Goal: Information Seeking & Learning: Understand process/instructions

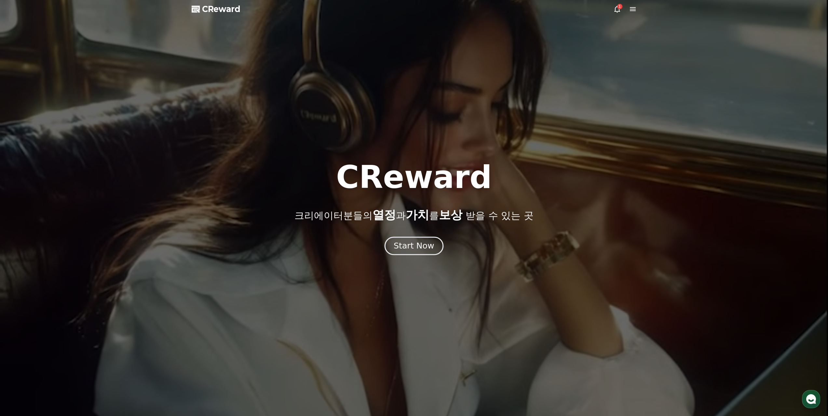
click at [416, 249] on div "Start Now" at bounding box center [414, 246] width 40 height 11
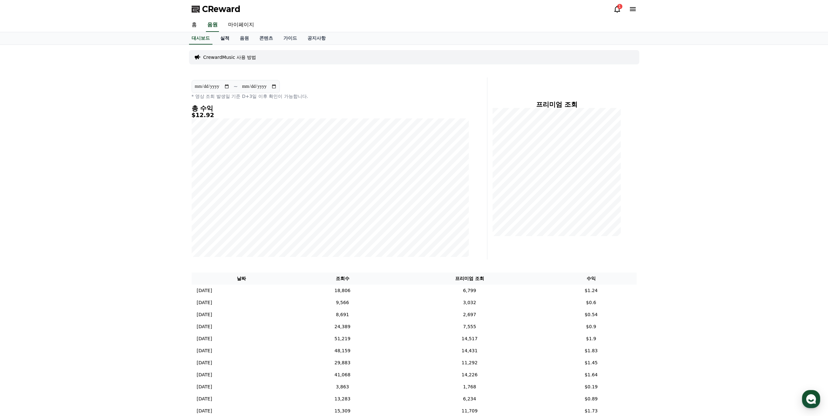
click at [228, 38] on link "실적" at bounding box center [225, 38] width 20 height 12
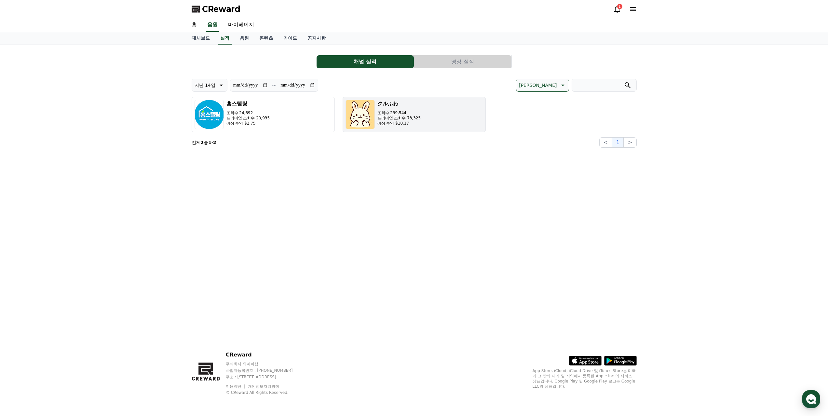
click at [381, 125] on p "예상 수익 $10.17" at bounding box center [400, 123] width 44 height 5
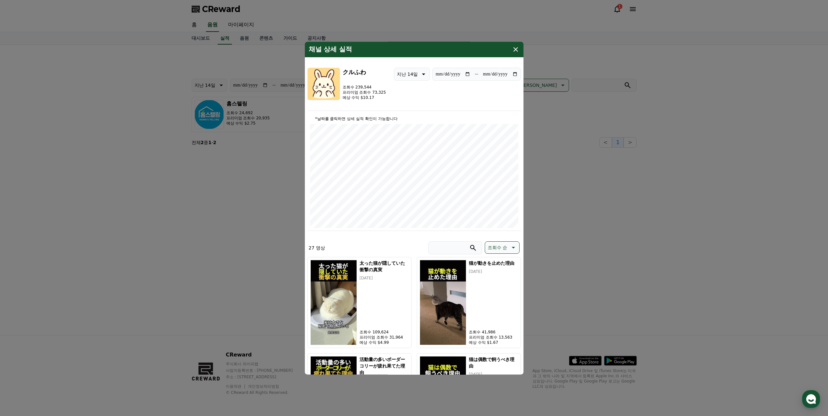
click at [423, 76] on icon "modal" at bounding box center [423, 74] width 8 height 8
click at [416, 105] on button "지난 7일" at bounding box center [405, 108] width 23 height 14
click at [452, 93] on div "**********" at bounding box center [415, 89] width 214 height 43
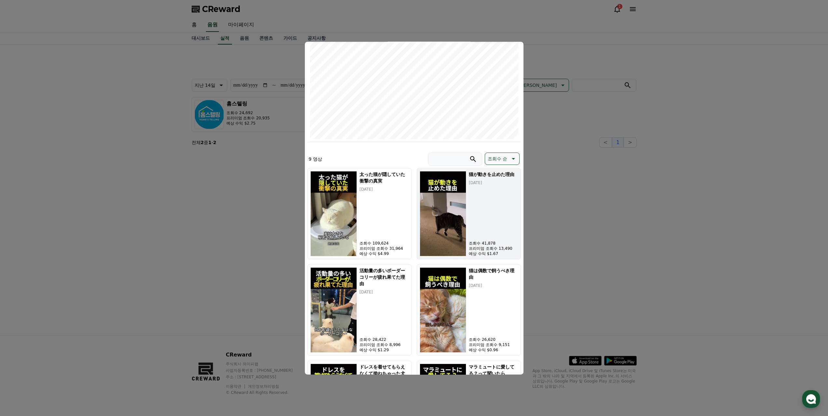
scroll to position [98, 0]
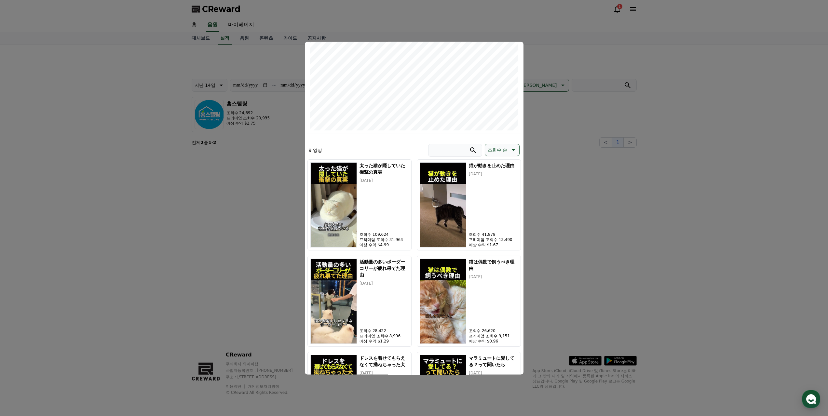
click at [498, 149] on p "조회수 순" at bounding box center [498, 149] width 20 height 9
click at [499, 168] on button "최신순" at bounding box center [506, 167] width 43 height 14
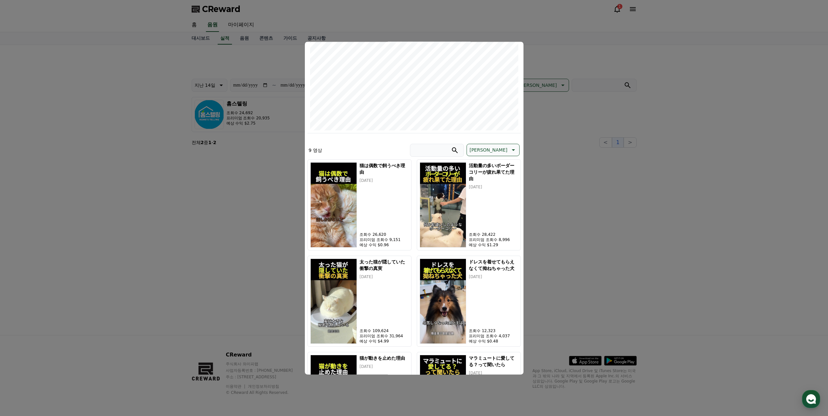
click at [413, 147] on div "9 영상 최신순" at bounding box center [415, 152] width 214 height 16
click at [604, 161] on button "close modal" at bounding box center [414, 208] width 828 height 416
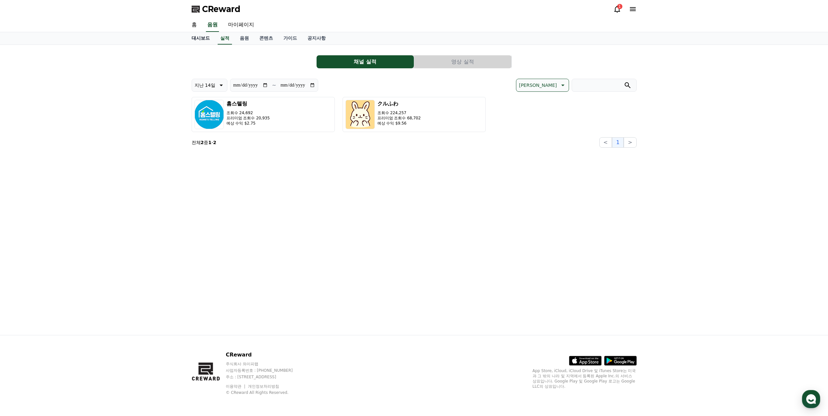
click at [207, 40] on link "대시보드" at bounding box center [201, 38] width 29 height 12
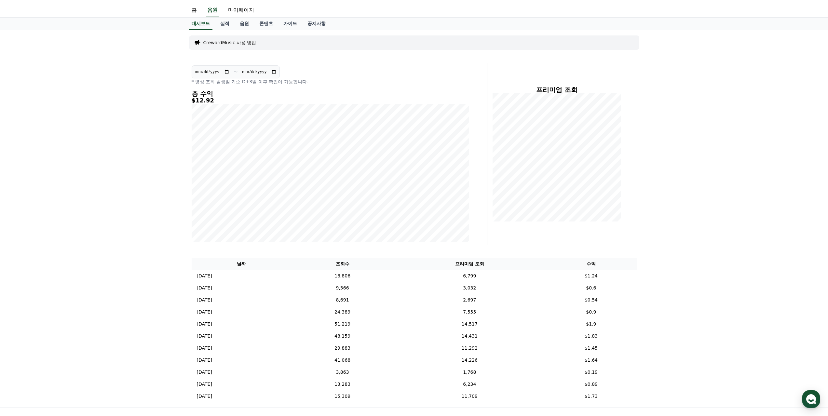
scroll to position [65, 0]
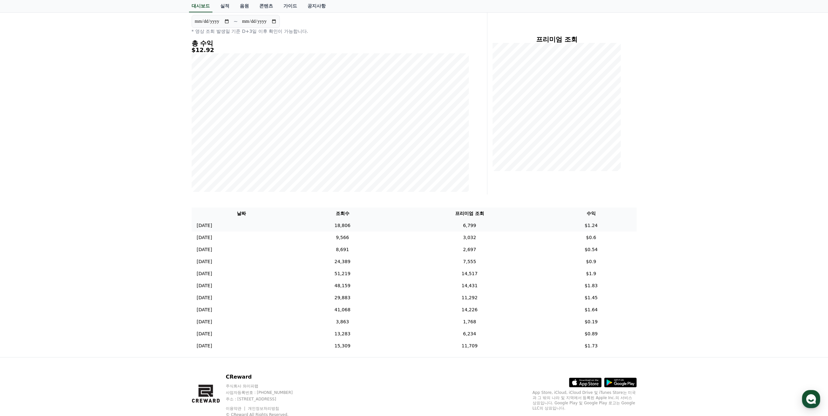
click at [466, 223] on td "6,799" at bounding box center [470, 226] width 152 height 12
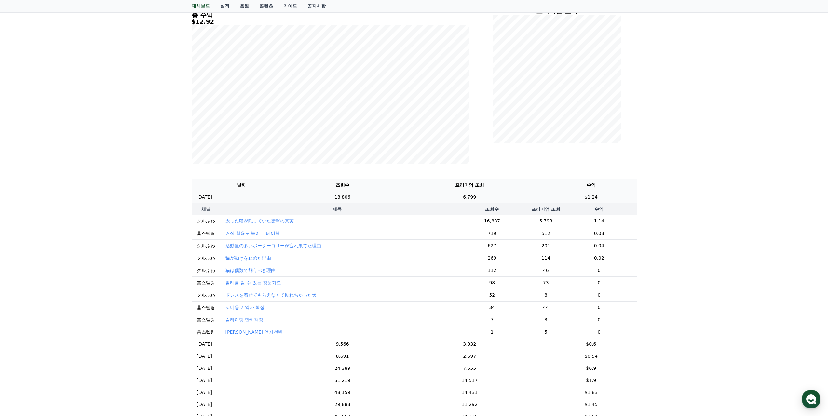
scroll to position [98, 0]
click at [352, 196] on td "18,806" at bounding box center [343, 193] width 102 height 12
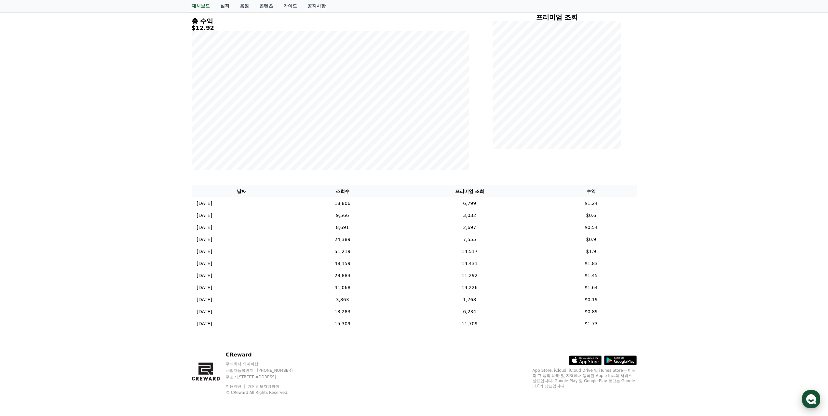
click at [804, 394] on button "CReward 상담 버튼" at bounding box center [811, 399] width 18 height 18
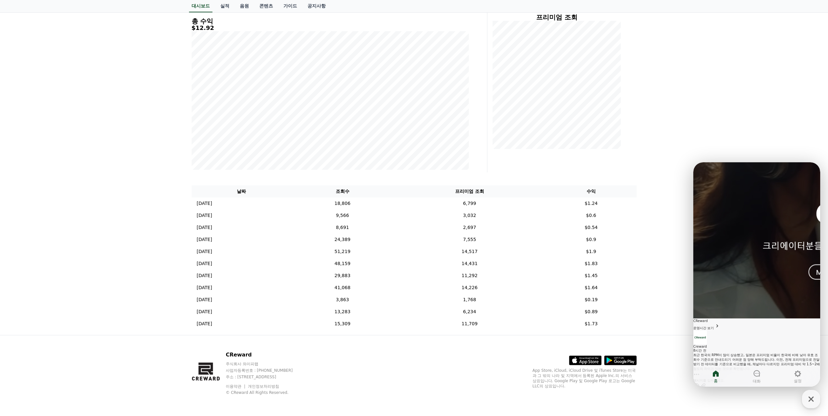
click at [750, 331] on link "Creward 8시간 전 최근 한국의 RPM이 많이 상승했고, 일본은 프리미엄 비율이 한국에 비해 낮아 유효 조회수 기준으로 안내드리기 어려운…" at bounding box center [757, 355] width 127 height 48
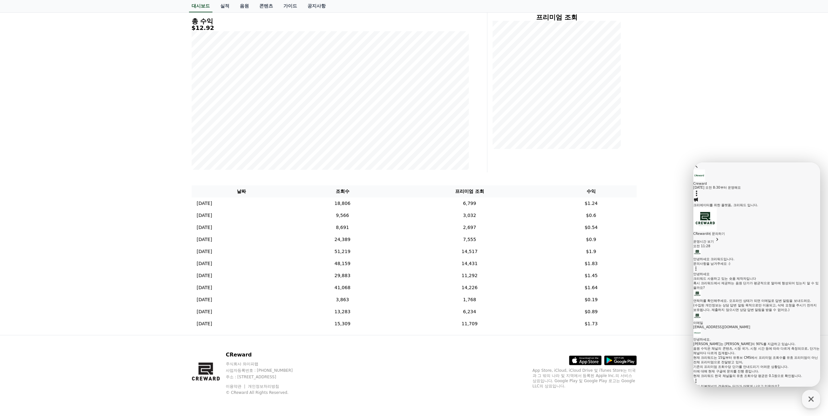
scroll to position [298, 0]
drag, startPoint x: 645, startPoint y: 32, endPoint x: 630, endPoint y: 2, distance: 34.1
click at [645, 32] on div "**********" at bounding box center [414, 147] width 828 height 378
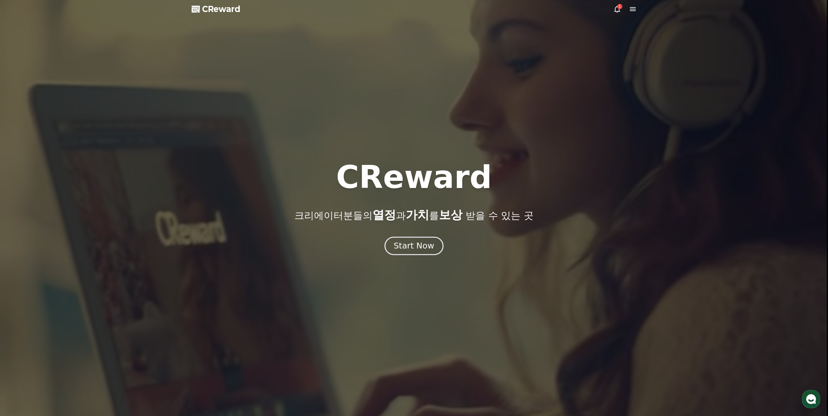
click at [424, 249] on div "Start Now" at bounding box center [414, 246] width 40 height 11
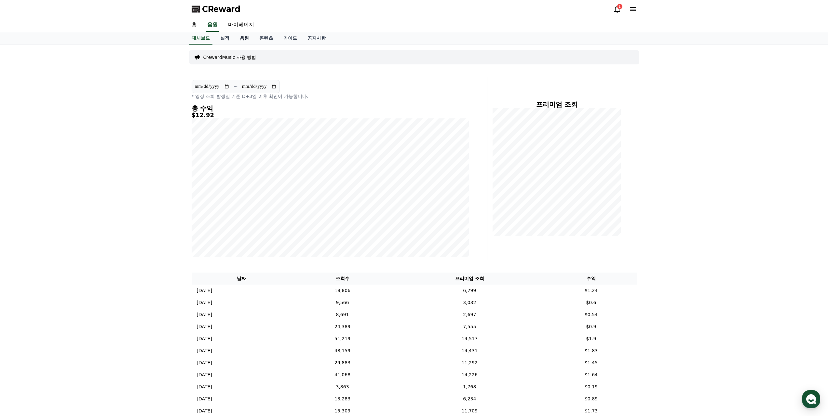
click at [245, 41] on link "음원" at bounding box center [245, 38] width 20 height 12
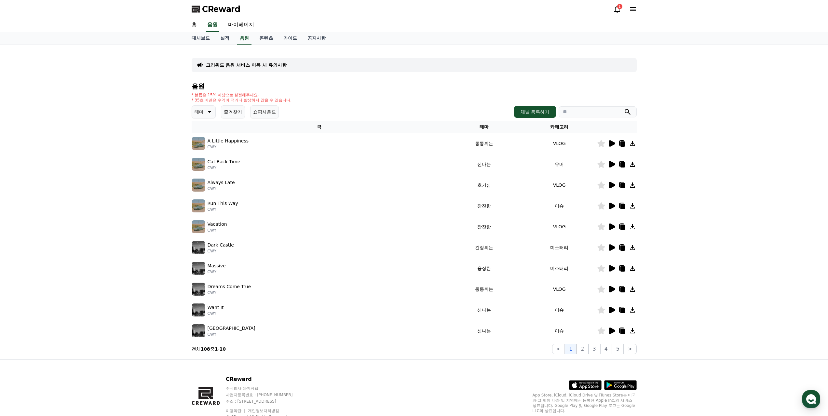
click at [587, 114] on input "search" at bounding box center [598, 111] width 78 height 11
type input "*"
type input "******"
click at [624, 108] on button "submit" at bounding box center [628, 112] width 8 height 8
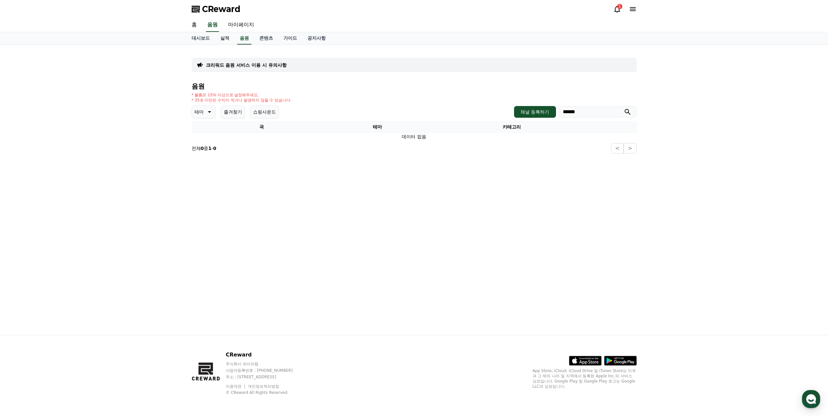
click at [259, 66] on p "크리워드 음원 서비스 이용 시 유의사항" at bounding box center [246, 65] width 81 height 7
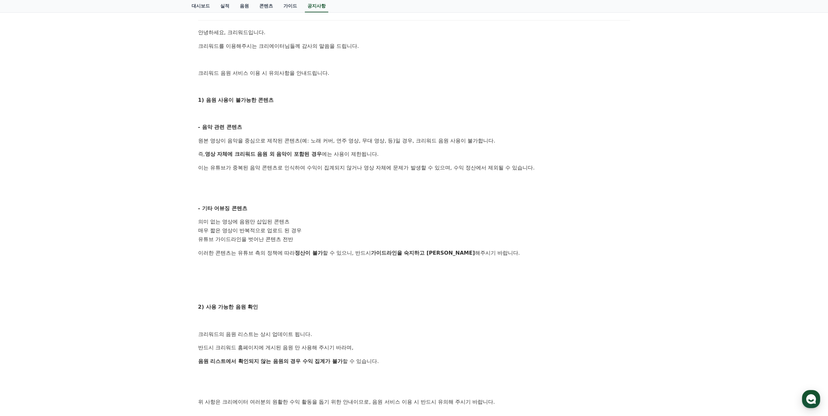
click at [395, 131] on p "- 음악 관련 콘텐츠" at bounding box center [414, 127] width 432 height 8
click at [403, 141] on p "원본 영상이 음악을 중심으로 제작된 콘텐츠(예: 노래 커버, 연주 영상, 무대 영상, 등)일 경우, 크리워드 음원 사용이 불가합니다." at bounding box center [414, 141] width 432 height 8
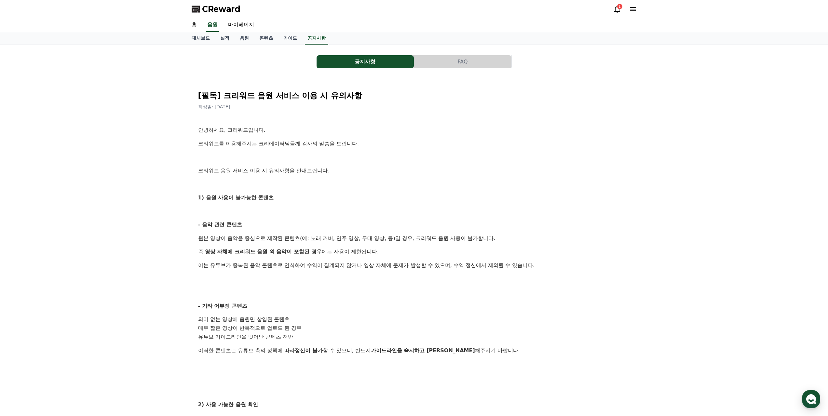
click at [617, 3] on div "CReward 1" at bounding box center [415, 9] width 456 height 18
click at [618, 6] on div "1" at bounding box center [619, 6] width 5 height 5
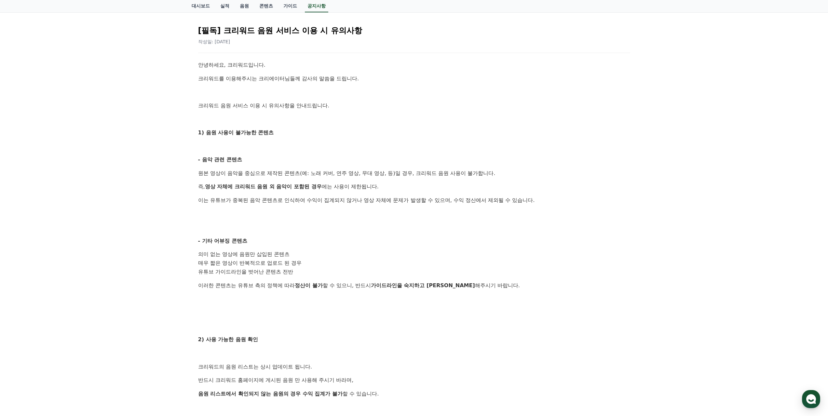
click at [569, 160] on p "- 음악 관련 콘텐츠" at bounding box center [414, 160] width 432 height 8
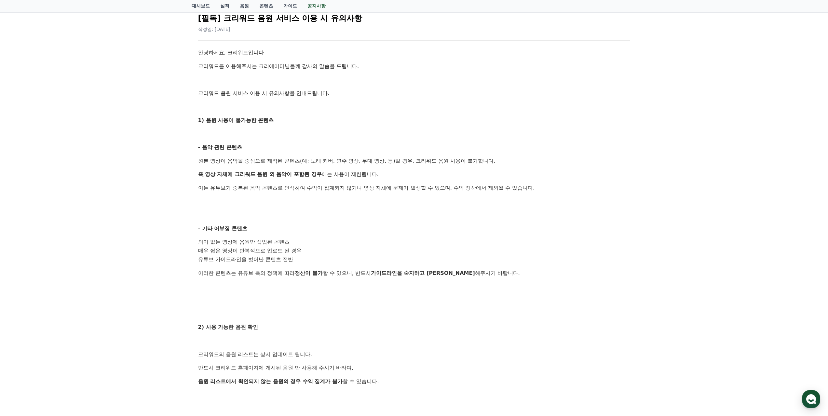
scroll to position [130, 0]
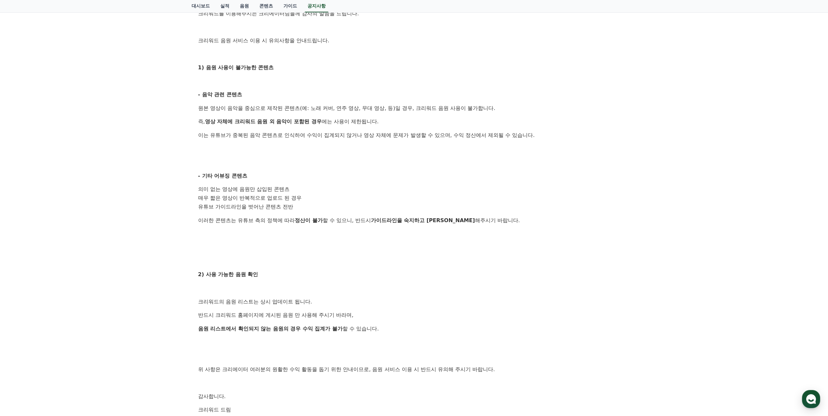
click at [668, 140] on div "공지사항 FAQ [필독] 크리워드 음원 서비스 이용 시 유의사항 작성일: [DATE] 안녕하세요, 크리워드입니다. 크리워드를 이용해주시는 크리…" at bounding box center [414, 187] width 828 height 545
